Goal: Task Accomplishment & Management: Manage account settings

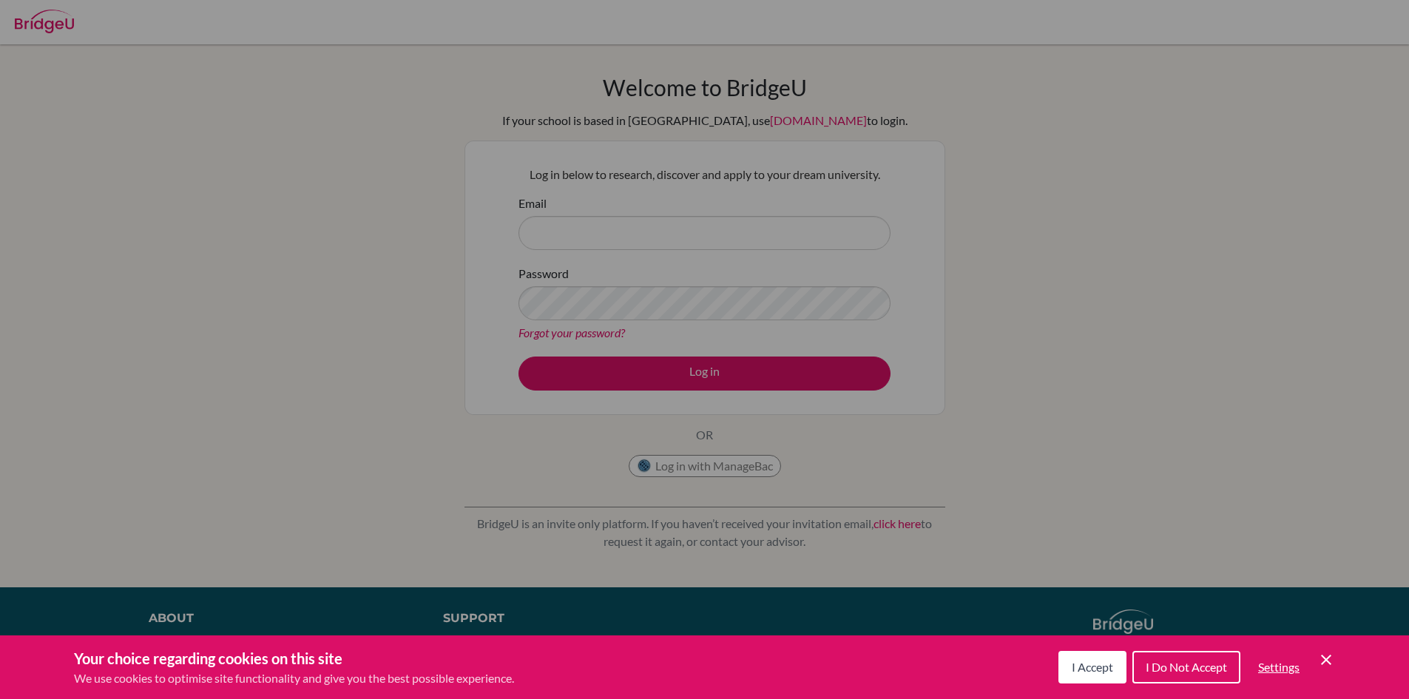
click at [1325, 657] on icon "Cookie Control Close Icon" at bounding box center [1326, 660] width 18 height 18
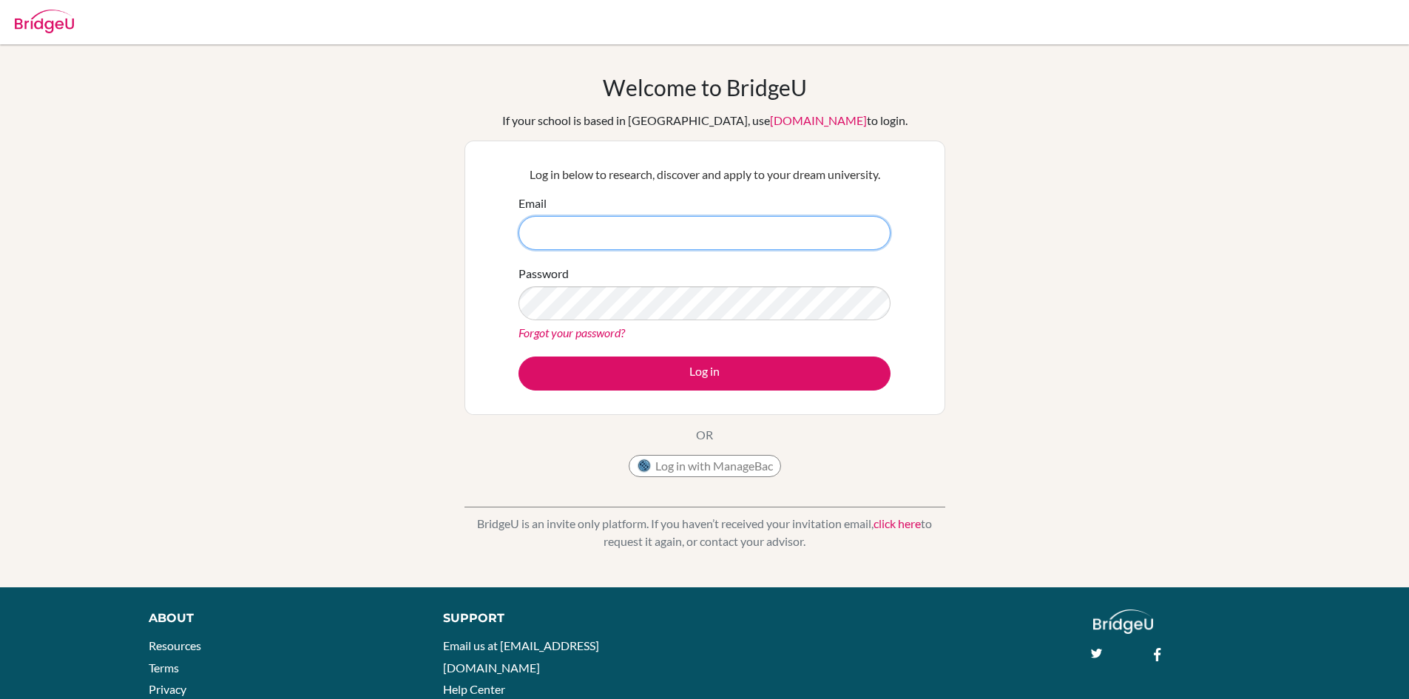
click at [542, 223] on input "Email" at bounding box center [704, 233] width 372 height 34
type input "[EMAIL_ADDRESS][DOMAIN_NAME]"
click at [518, 356] on button "Log in" at bounding box center [704, 373] width 372 height 34
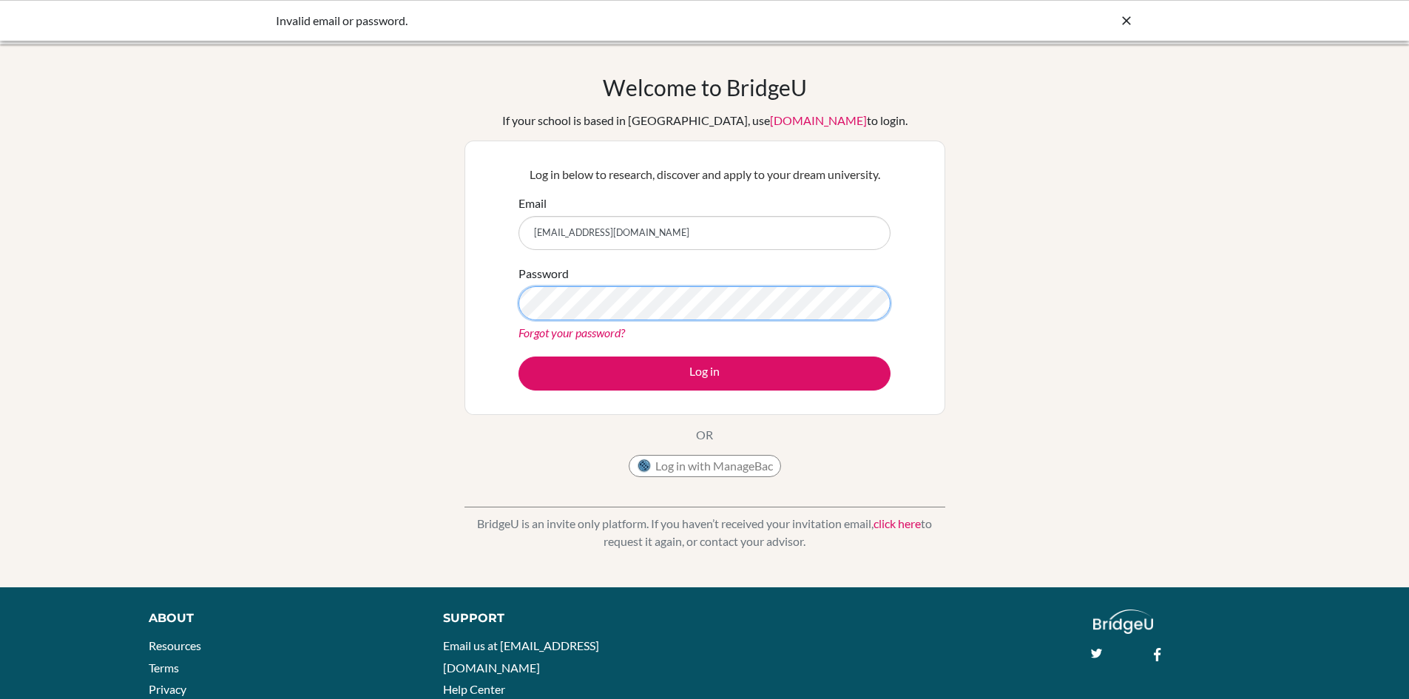
click at [518, 356] on button "Log in" at bounding box center [704, 373] width 372 height 34
